Goal: Transaction & Acquisition: Purchase product/service

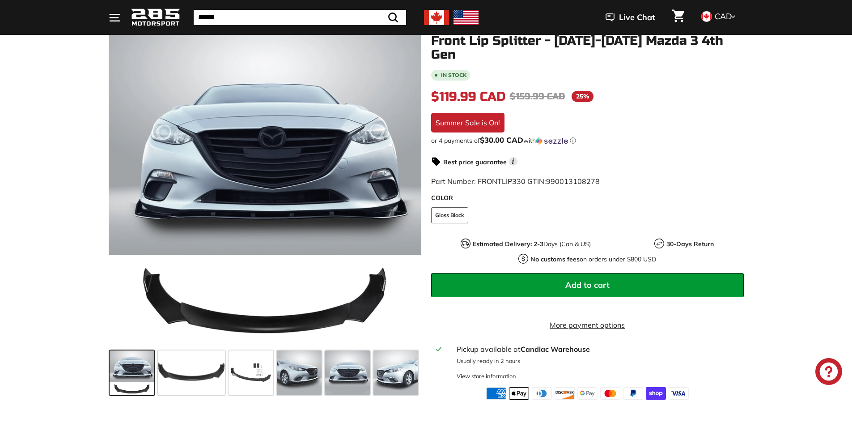
scroll to position [119, 0]
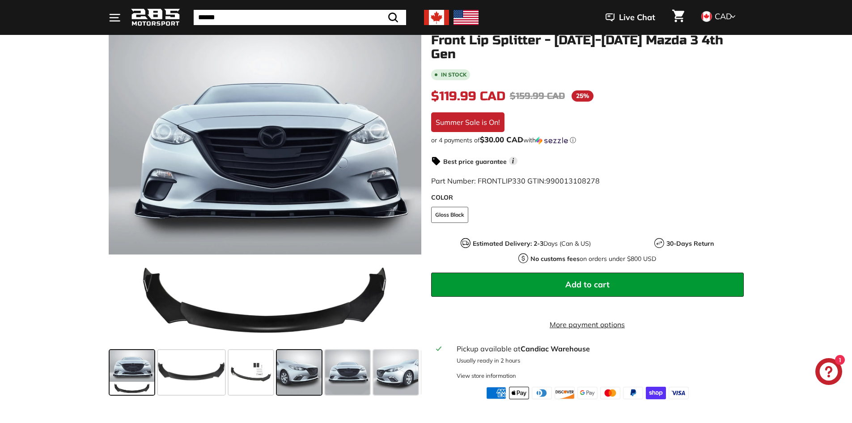
click at [297, 374] on span at bounding box center [299, 372] width 45 height 45
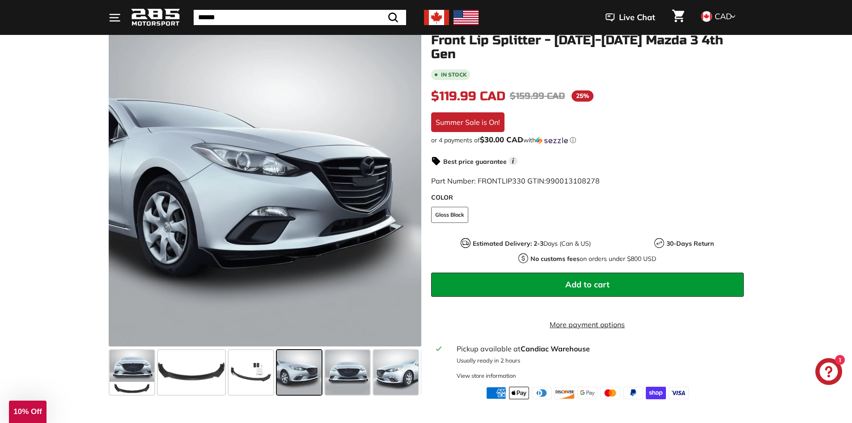
click at [345, 371] on div "Close dialog UNLOCK 10% Off Sign up to receive 10% off your first order and exc…" at bounding box center [426, 211] width 852 height 423
click at [390, 368] on span at bounding box center [396, 372] width 45 height 45
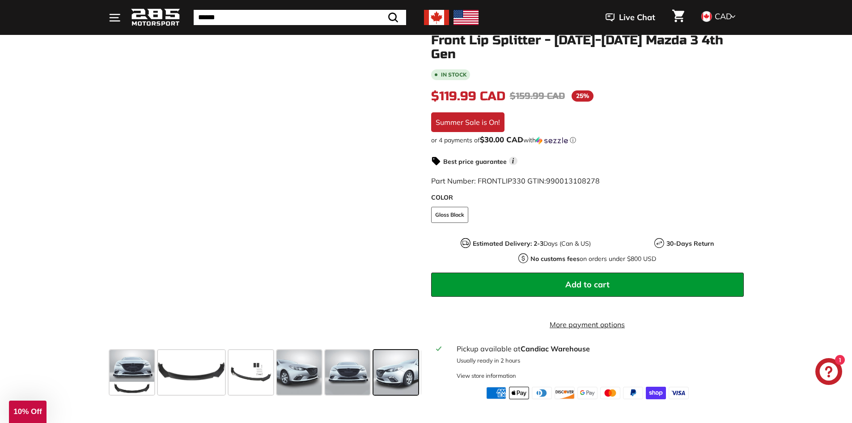
scroll to position [0, 47]
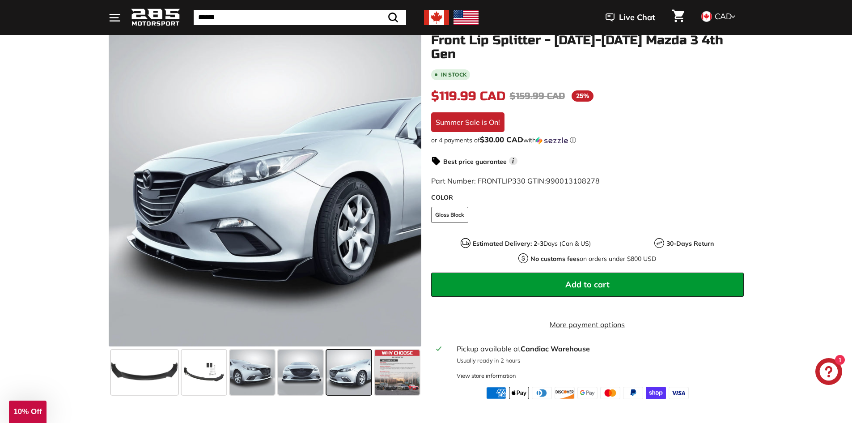
click at [338, 366] on span at bounding box center [349, 372] width 45 height 45
click at [317, 371] on span at bounding box center [300, 372] width 45 height 45
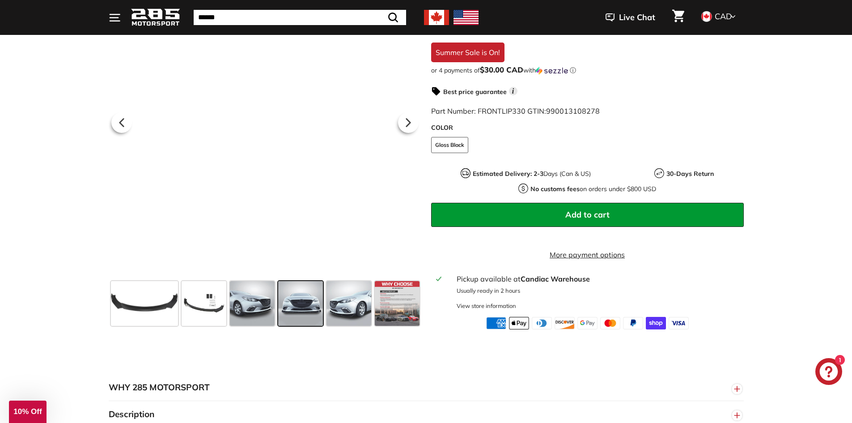
scroll to position [194, 0]
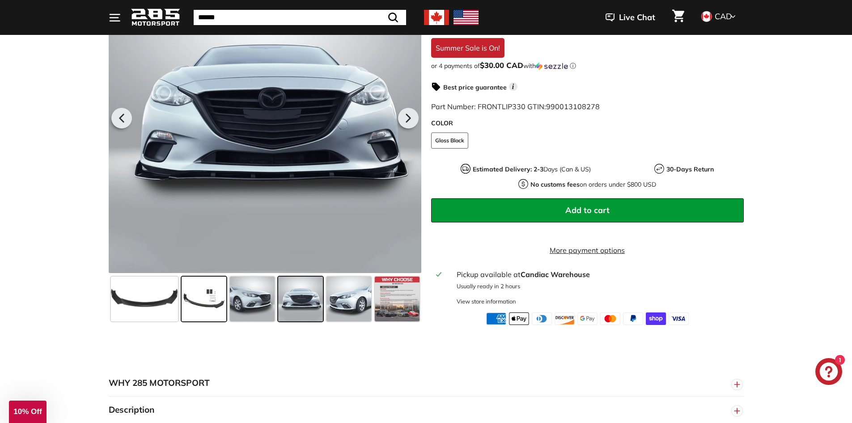
click at [202, 305] on span at bounding box center [204, 298] width 45 height 45
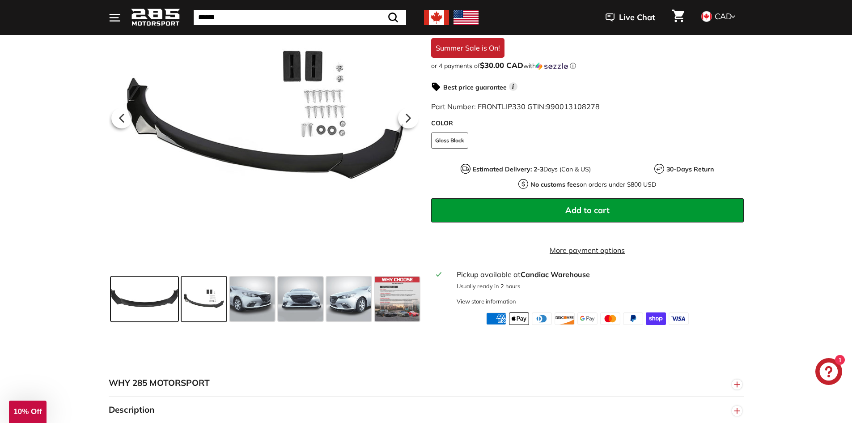
click at [162, 302] on span at bounding box center [144, 298] width 67 height 45
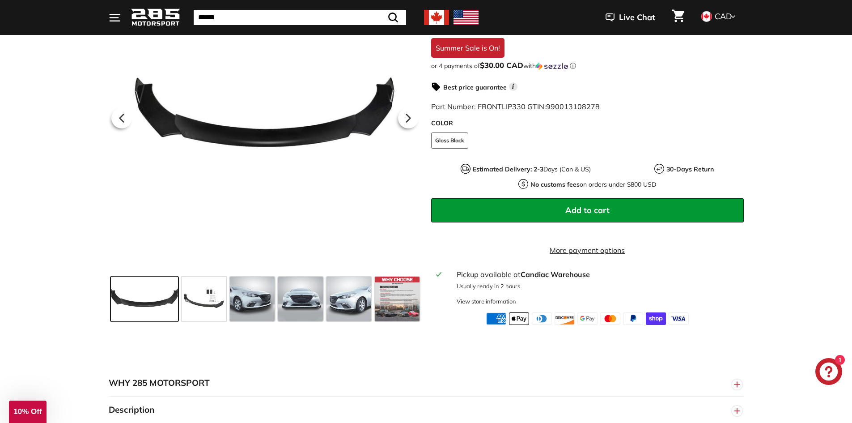
scroll to position [0, 0]
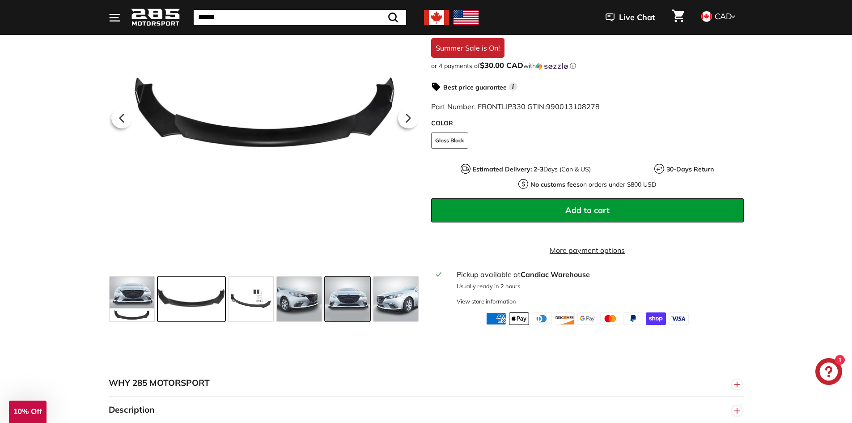
click at [348, 300] on span at bounding box center [347, 298] width 45 height 45
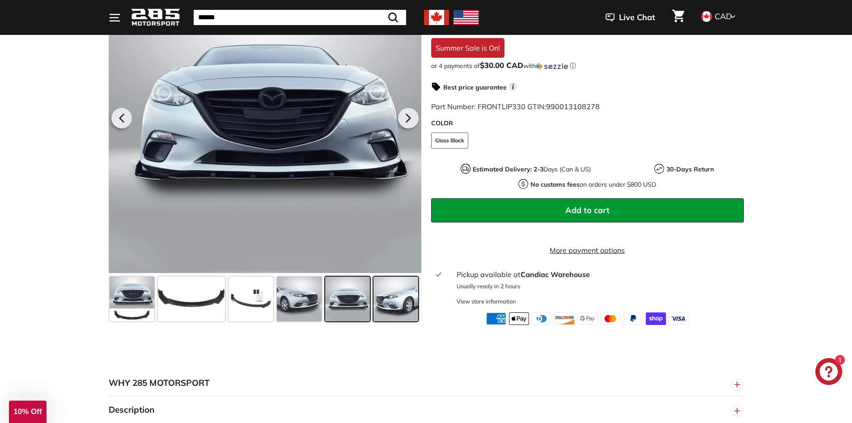
click at [397, 298] on span at bounding box center [396, 298] width 45 height 45
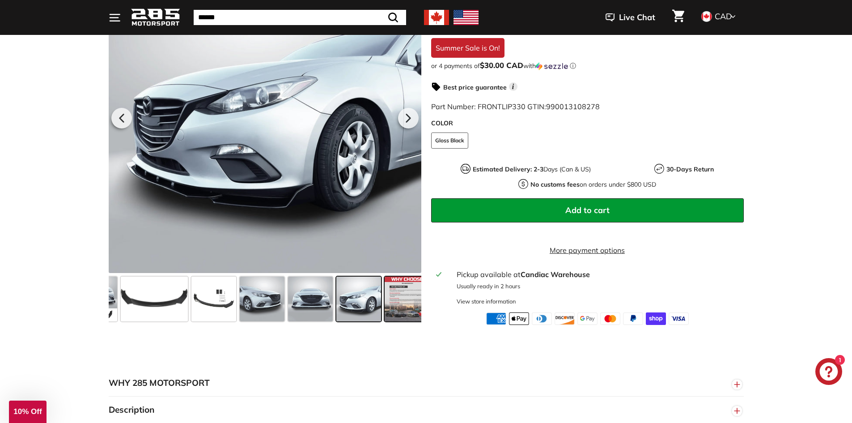
scroll to position [0, 47]
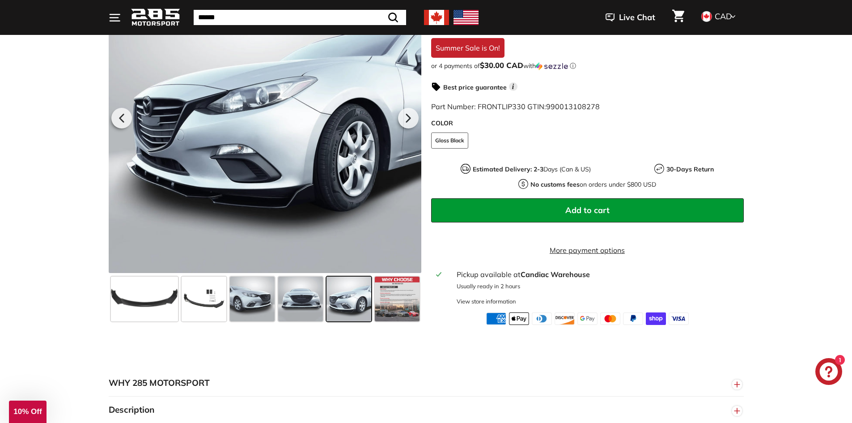
click at [332, 297] on span at bounding box center [349, 298] width 45 height 45
click at [319, 293] on span at bounding box center [300, 298] width 45 height 45
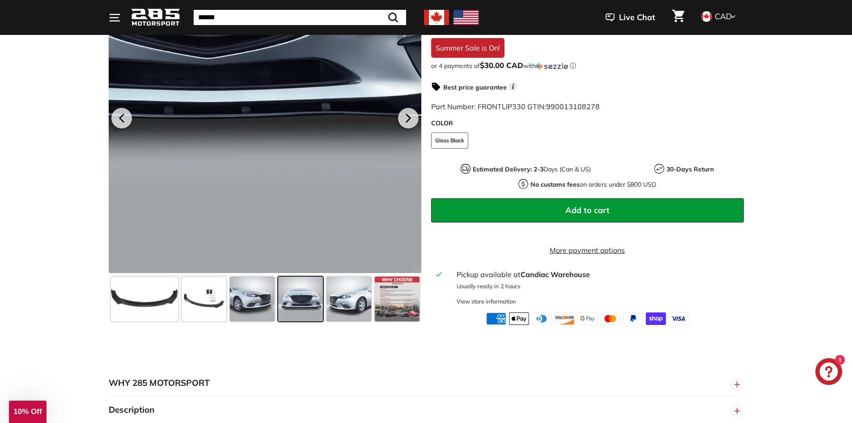
drag, startPoint x: 226, startPoint y: 113, endPoint x: 338, endPoint y: 237, distance: 166.3
click at [338, 237] on div at bounding box center [265, 116] width 313 height 313
